Goal: Task Accomplishment & Management: Complete application form

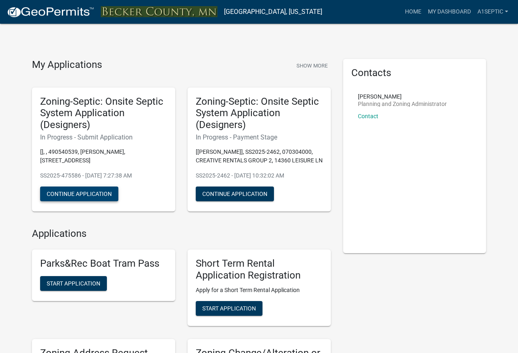
click at [118, 202] on button "Continue Application" at bounding box center [79, 194] width 78 height 15
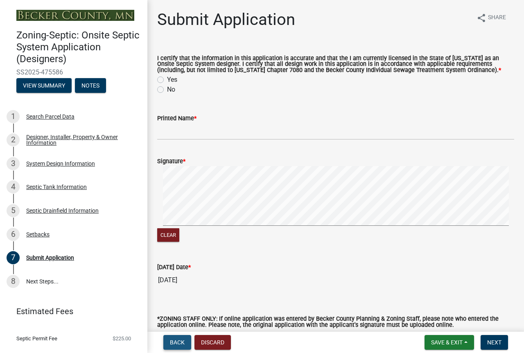
click at [180, 341] on span "Back" at bounding box center [177, 343] width 15 height 7
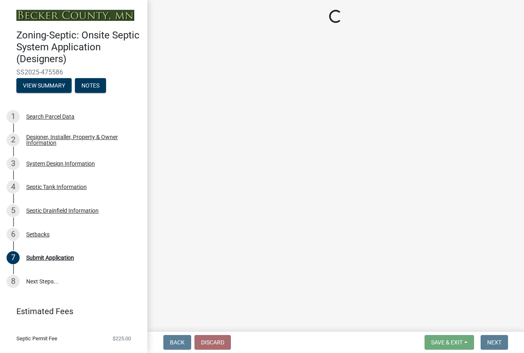
select select "479aafb6-b6e6-4f54-9b3a-e9d3c09fb6b0"
select select "23044af5-43bb-4cf5-8aef-2716db2ce5fc"
select select "21af9b93-f494-48c6-91ae-235d36c6c939"
select select "a3ce498e-f8b1-44e2-889e-c4968ac74b5a"
select select "cf78f1da-f066-4305-88a2-864abad1fa52"
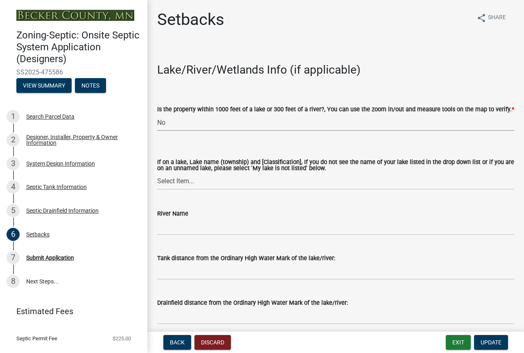
click at [183, 131] on select "Select Item... Yes No" at bounding box center [335, 122] width 357 height 17
click at [160, 131] on select "Select Item... Yes No" at bounding box center [335, 122] width 357 height 17
select select "c245ec0d-8d6f-4710-ab2b-b3aa70611708"
click at [198, 190] on select "Select Item... [GEOGRAPHIC_DATA] is not listed below [GEOGRAPHIC_DATA] ([GEOGRA…" at bounding box center [335, 181] width 357 height 17
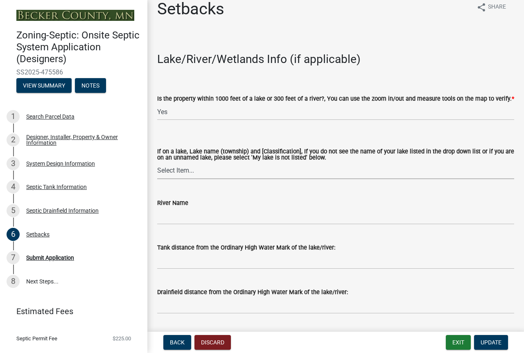
scroll to position [14, 0]
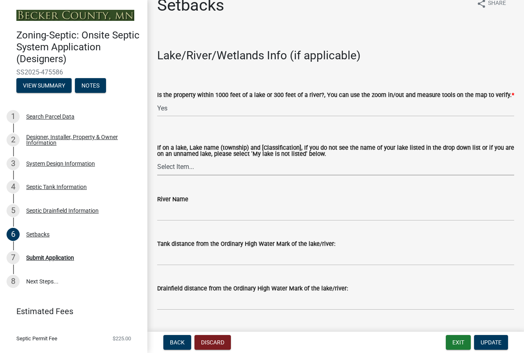
click at [203, 176] on select "Select Item... [GEOGRAPHIC_DATA] is not listed below [GEOGRAPHIC_DATA] ([GEOGRA…" at bounding box center [335, 167] width 357 height 17
click at [160, 176] on select "Select Item... [GEOGRAPHIC_DATA] is not listed below [GEOGRAPHIC_DATA] ([GEOGRA…" at bounding box center [335, 167] width 357 height 17
select select "1a5de806-f1d0-4870-9cb9-a4f992602cf2"
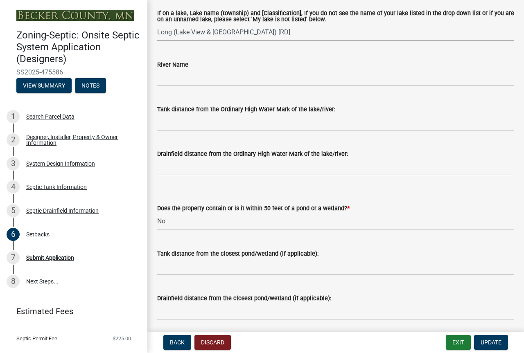
scroll to position [153, 0]
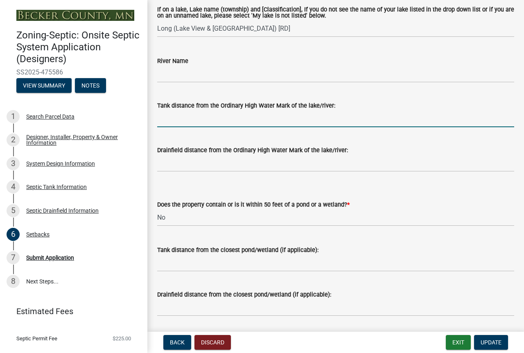
click at [181, 127] on input "Tank distance from the Ordinary High Water Mark of the lake/river:" at bounding box center [335, 119] width 357 height 17
type input "200'+"
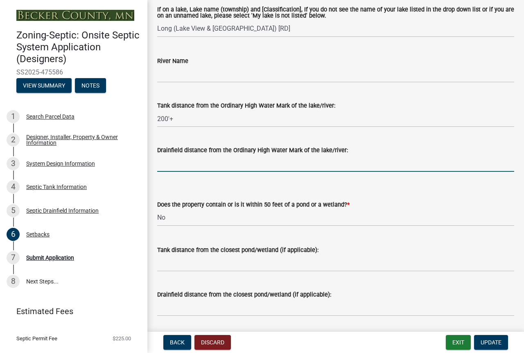
click at [218, 172] on input "Drainfield distance from the Ordinary High Water Mark of the lake/river:" at bounding box center [335, 163] width 357 height 17
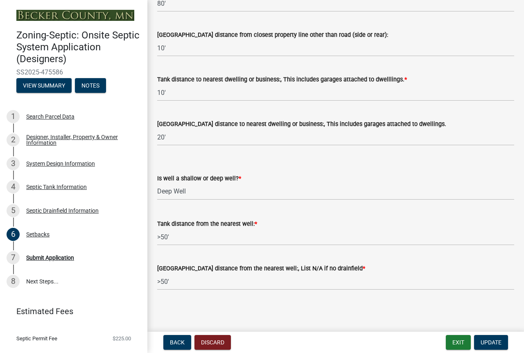
scroll to position [842, 0]
type input "200'+"
click at [180, 340] on span "Back" at bounding box center [177, 343] width 15 height 7
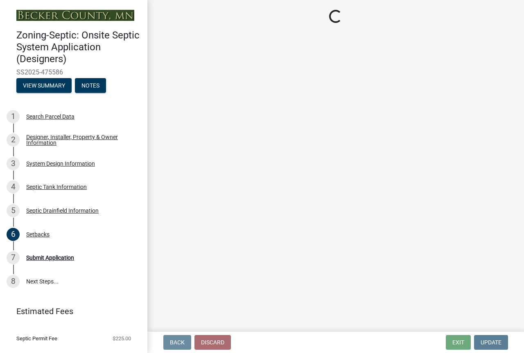
scroll to position [0, 0]
select select "922047fd-b3b4-4eb0-a6b6-3e57f6279349"
select select "8e987edc-9e69-430b-9b11-ad589d3299ec"
select select "245bd747-17a2-4397-b461-91fbb509aaa8"
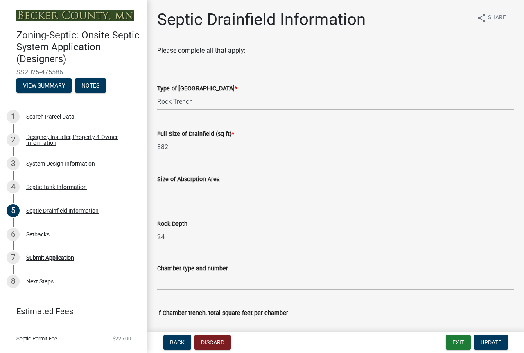
click at [178, 156] on input "882" at bounding box center [335, 147] width 357 height 17
type input "8"
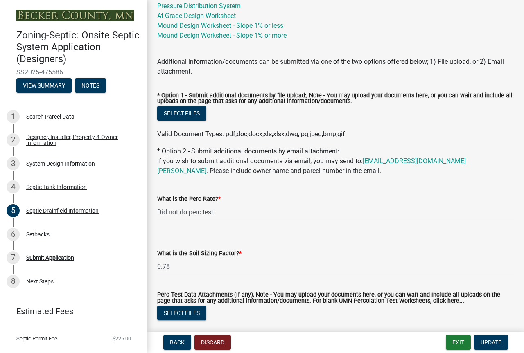
scroll to position [428, 0]
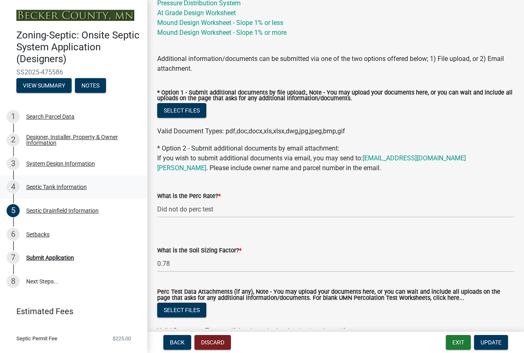
type input "770"
click at [189, 118] on button "Select files" at bounding box center [181, 110] width 49 height 15
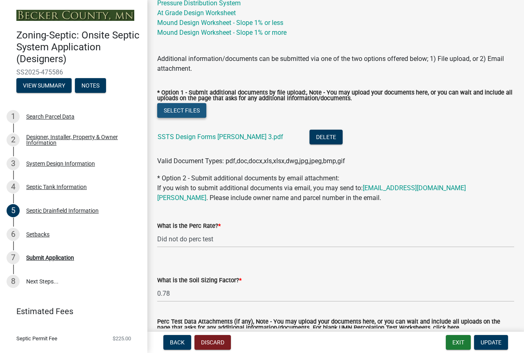
click at [190, 118] on button "Select files" at bounding box center [181, 110] width 49 height 15
